Goal: Transaction & Acquisition: Book appointment/travel/reservation

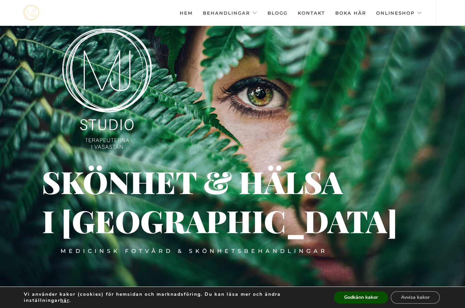
scroll to position [1, 0]
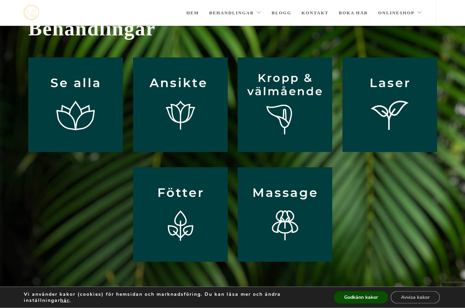
scroll to position [34, 0]
click at [185, 218] on img at bounding box center [180, 214] width 95 height 95
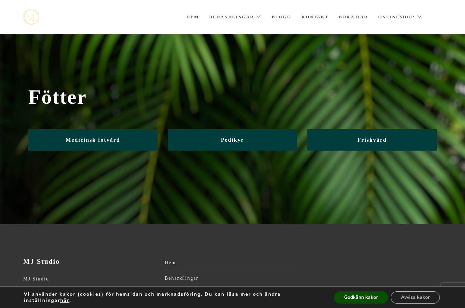
click at [120, 141] on span "Medicinsk fotvård" at bounding box center [93, 140] width 54 height 6
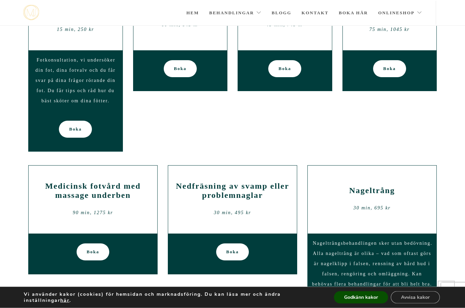
scroll to position [134, 0]
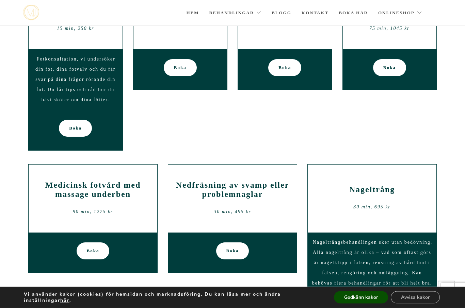
click at [254, 192] on h2 "Nedfräsning av svamp eller problemnaglar" at bounding box center [232, 190] width 118 height 18
click at [231, 254] on span "Boka" at bounding box center [232, 250] width 13 height 17
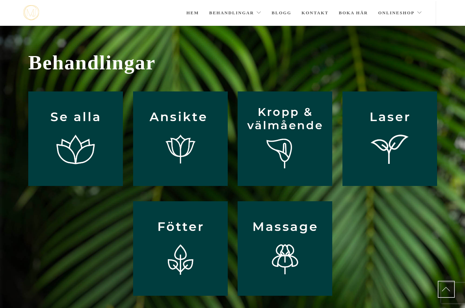
scroll to position [57, 0]
